Goal: Task Accomplishment & Management: Complete application form

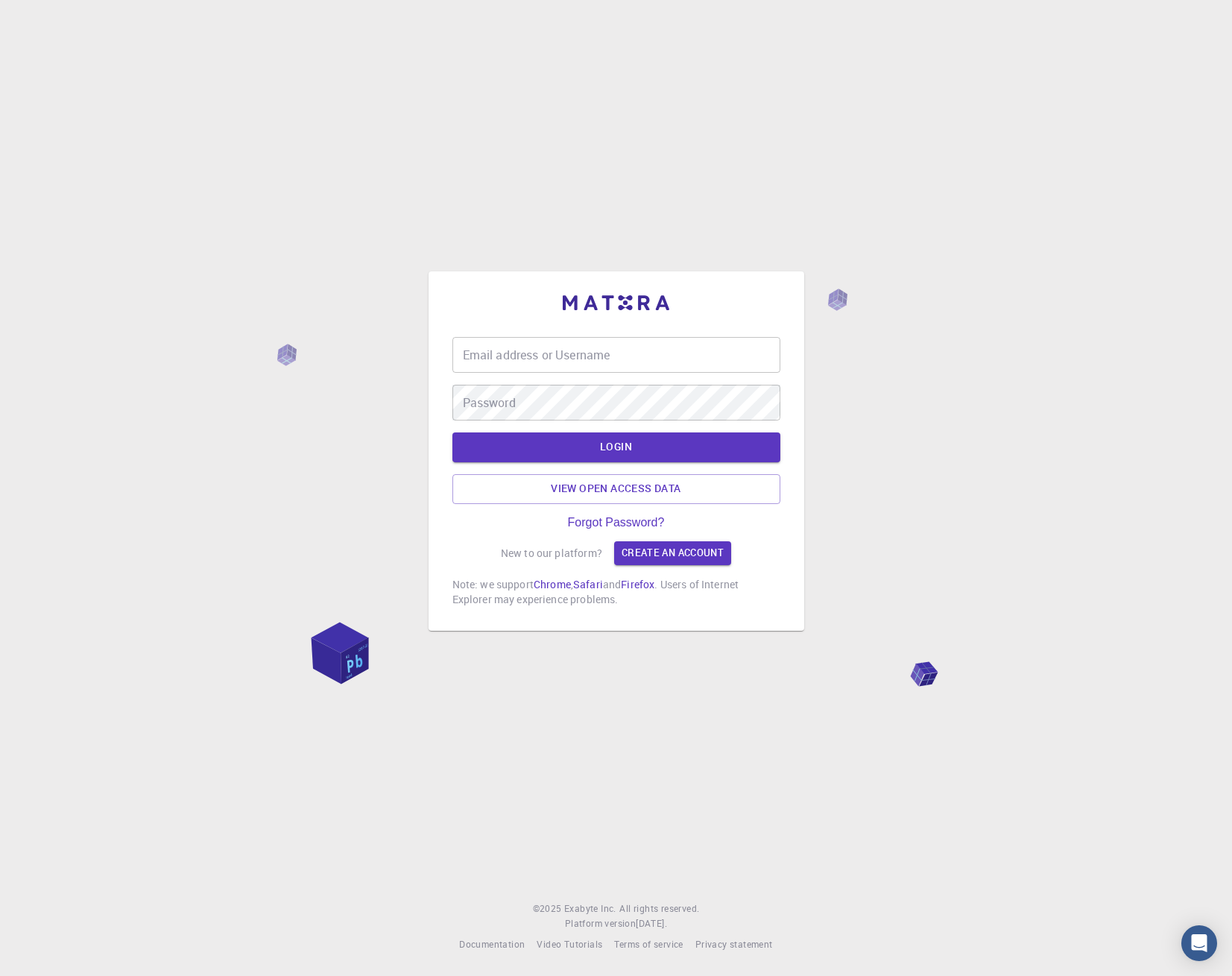
click at [512, 352] on input "Email address or Username" at bounding box center [616, 355] width 328 height 36
type input "[EMAIL_ADDRESS][DOMAIN_NAME]"
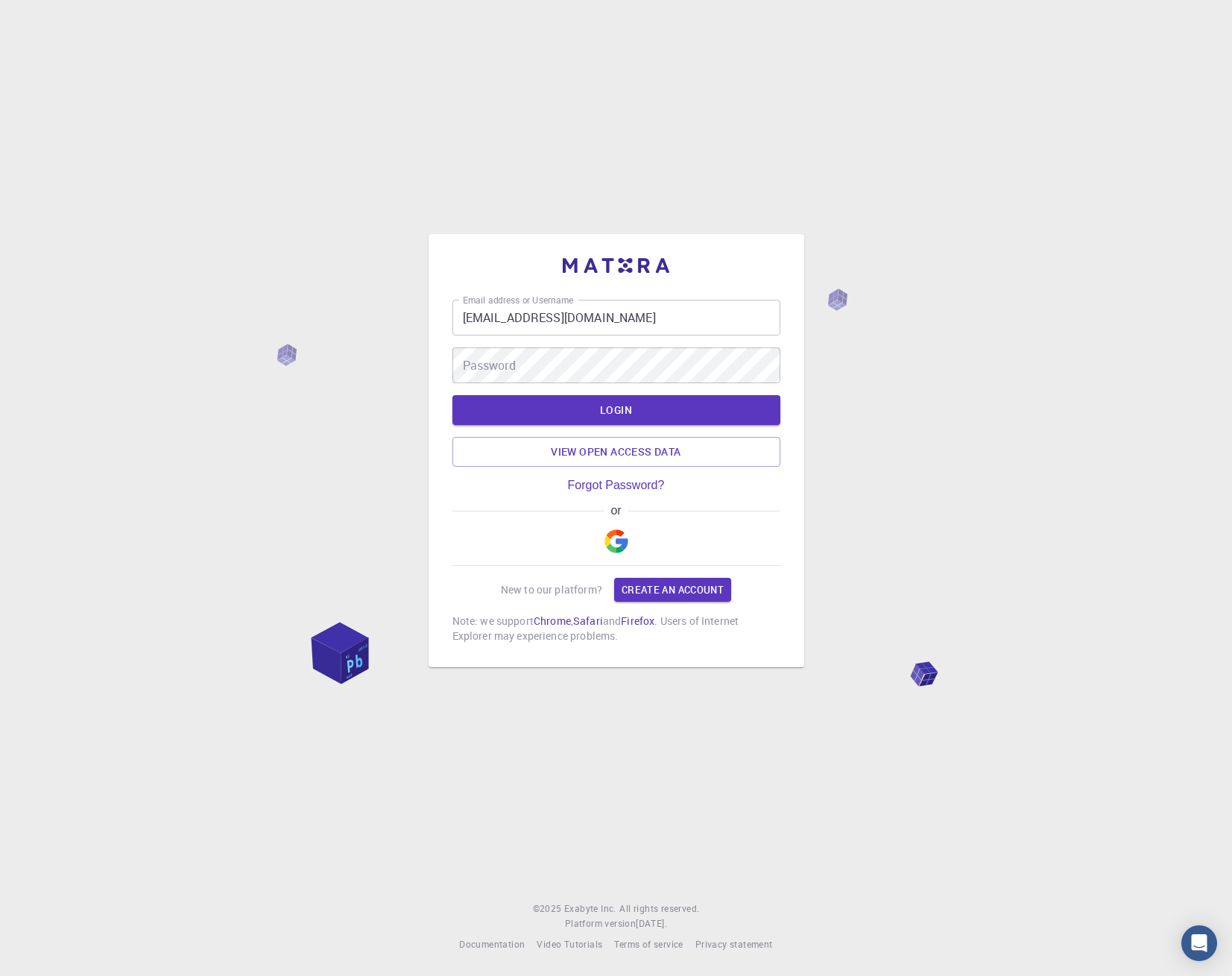
click at [521, 405] on form "Email address or Username [PERSON_NAME][EMAIL_ADDRESS][PERSON_NAME][DOMAIN_NAME…" at bounding box center [616, 383] width 328 height 167
click at [588, 413] on button "LOGIN" at bounding box center [616, 410] width 328 height 30
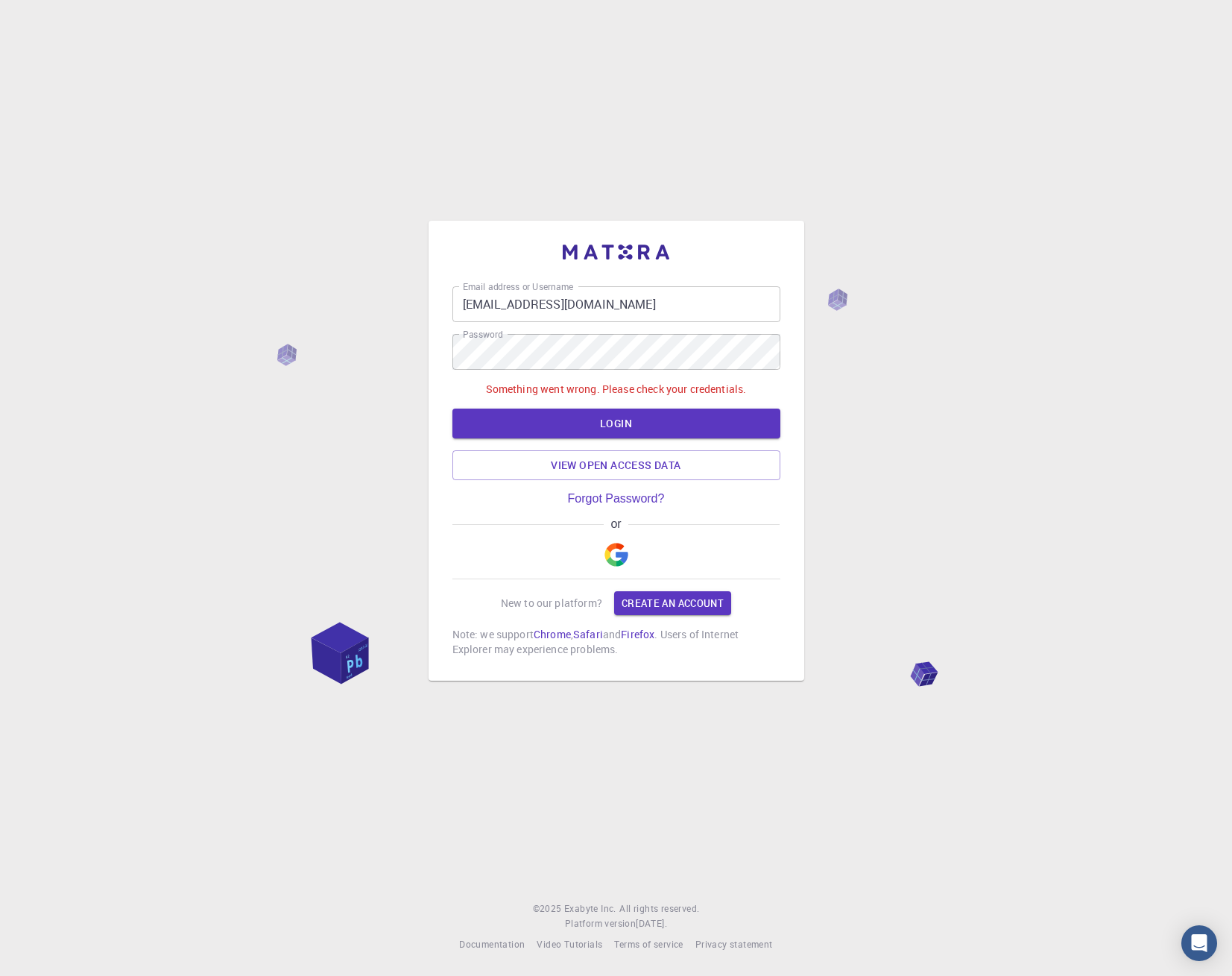
click at [612, 560] on img "button" at bounding box center [616, 554] width 24 height 24
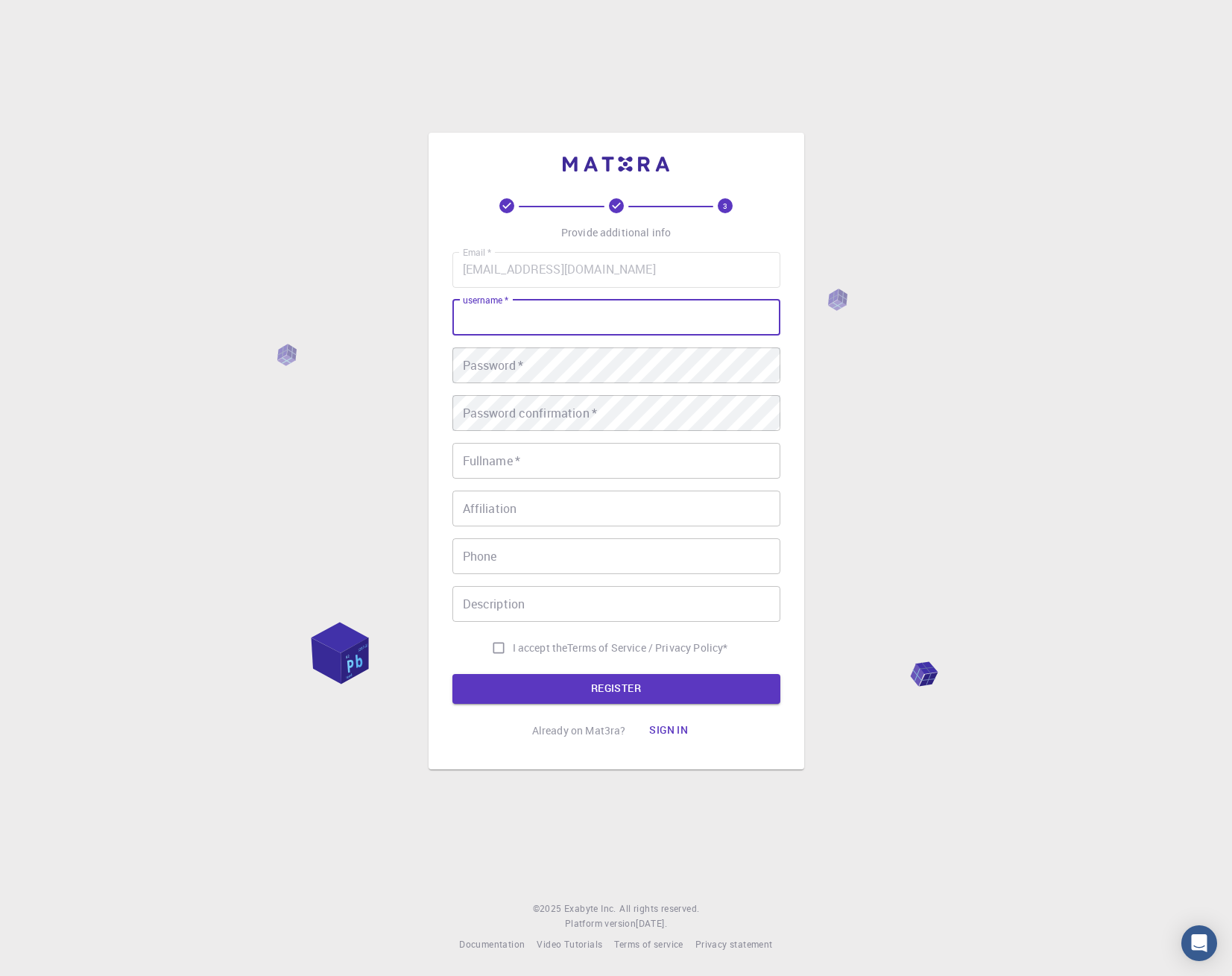
click at [491, 318] on input "username   *" at bounding box center [616, 318] width 328 height 36
drag, startPoint x: 564, startPoint y: 327, endPoint x: 390, endPoint y: 310, distance: 174.8
click at [390, 310] on div "3 Provide additional info Email   * [EMAIL_ADDRESS][DOMAIN_NAME] Email   * user…" at bounding box center [616, 488] width 1232 height 976
type input "serena.cassoni"
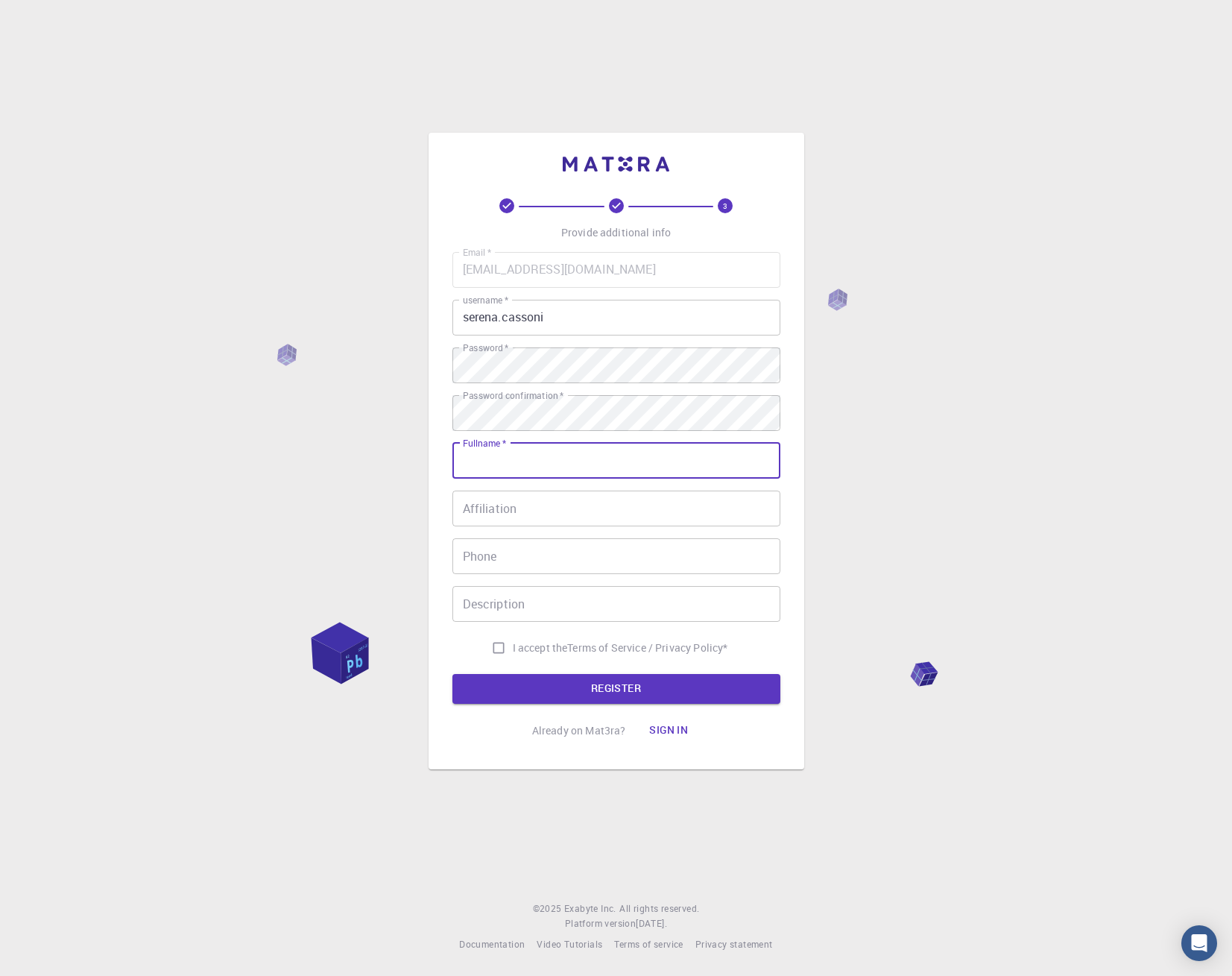
click at [577, 461] on input "Fullname   *" at bounding box center [616, 461] width 328 height 36
click at [887, 513] on div "3 Provide additional info Email   * [EMAIL_ADDRESS][DOMAIN_NAME] Email   * user…" at bounding box center [616, 488] width 1232 height 976
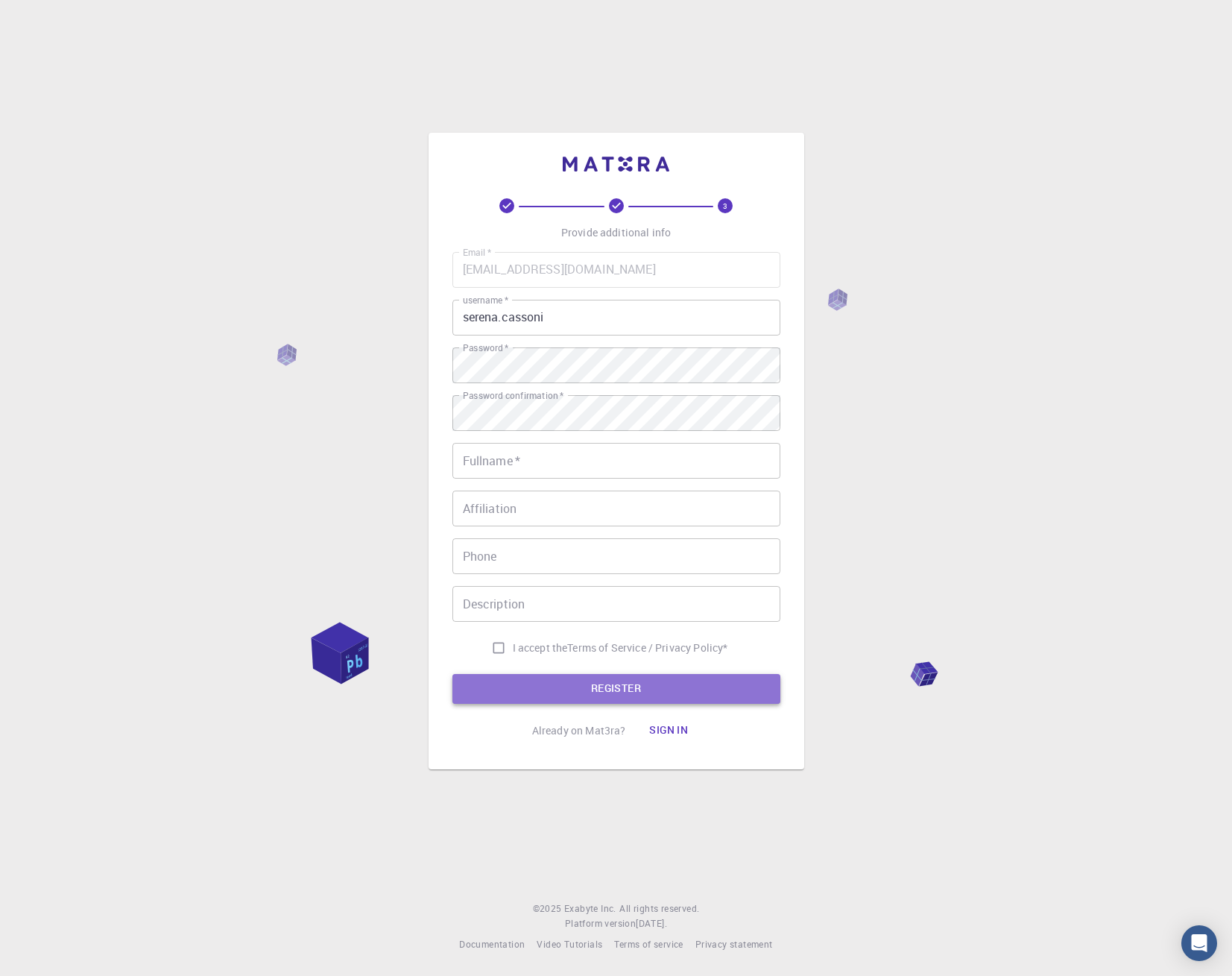
click at [581, 682] on button "REGISTER" at bounding box center [616, 689] width 328 height 30
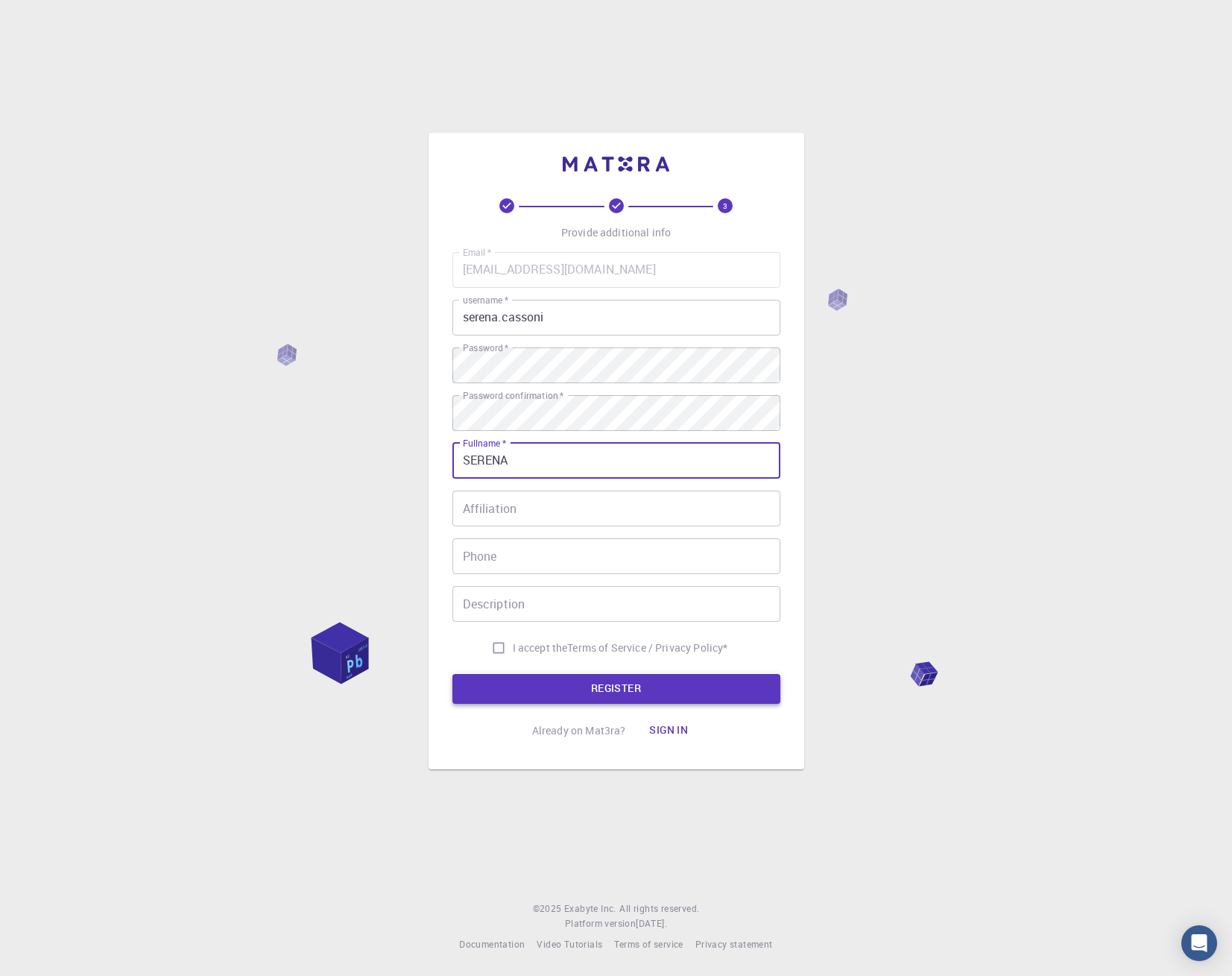
type input "[PERSON_NAME]"
click at [542, 513] on input "Affiliation" at bounding box center [616, 508] width 328 height 36
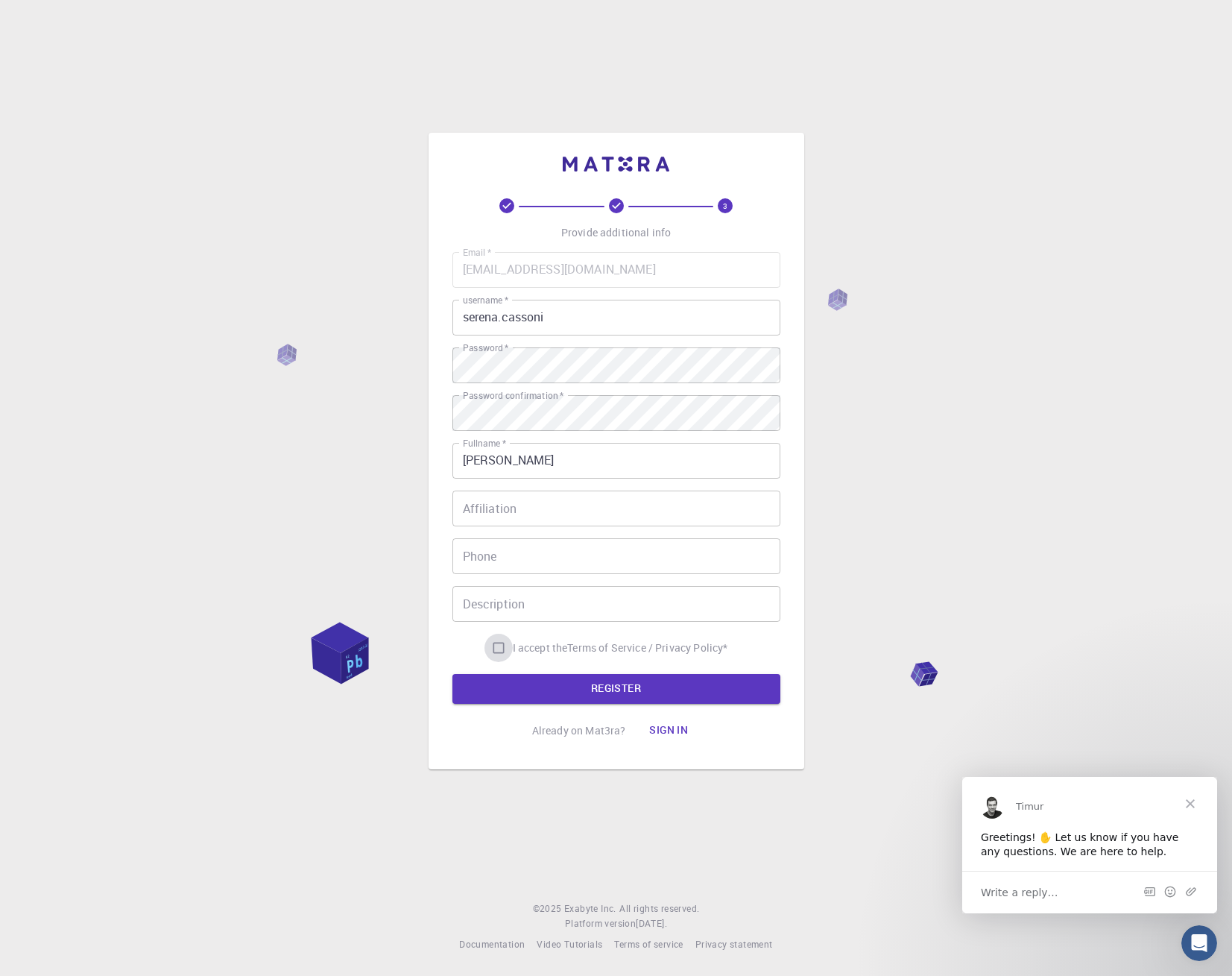
click at [502, 646] on input "I accept the Terms of Service / Privacy Policy *" at bounding box center [498, 648] width 28 height 28
checkbox input "true"
click at [607, 693] on button "REGISTER" at bounding box center [616, 689] width 328 height 30
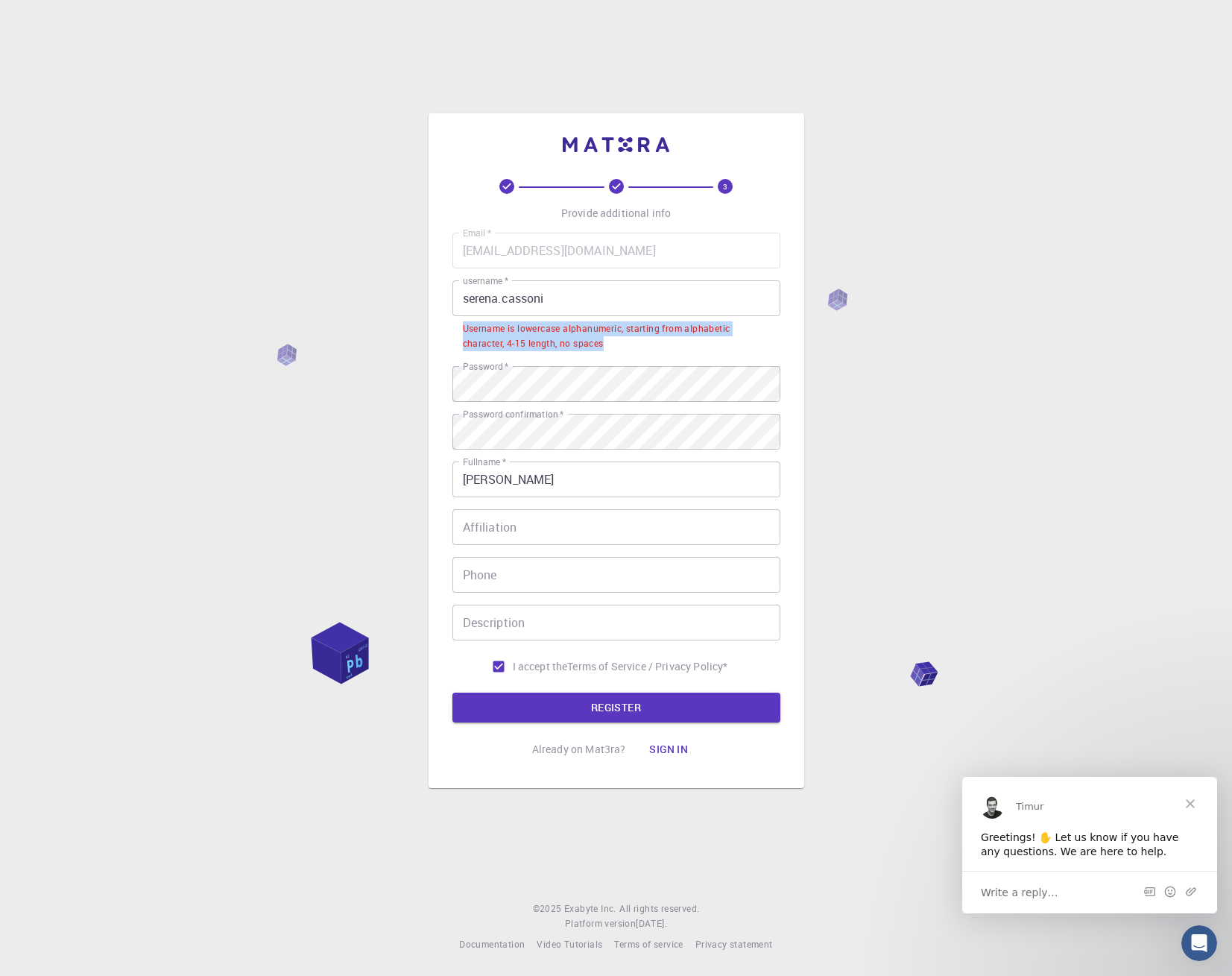
drag, startPoint x: 462, startPoint y: 325, endPoint x: 625, endPoint y: 337, distance: 163.4
click at [625, 337] on li "Username is lowercase alphanumeric, starting from alphabetic character, 4-15 le…" at bounding box center [616, 335] width 328 height 38
copy div "Username is lowercase alphanumeric, starting from alphabetic character, 4-15 le…"
